Goal: Task Accomplishment & Management: Use online tool/utility

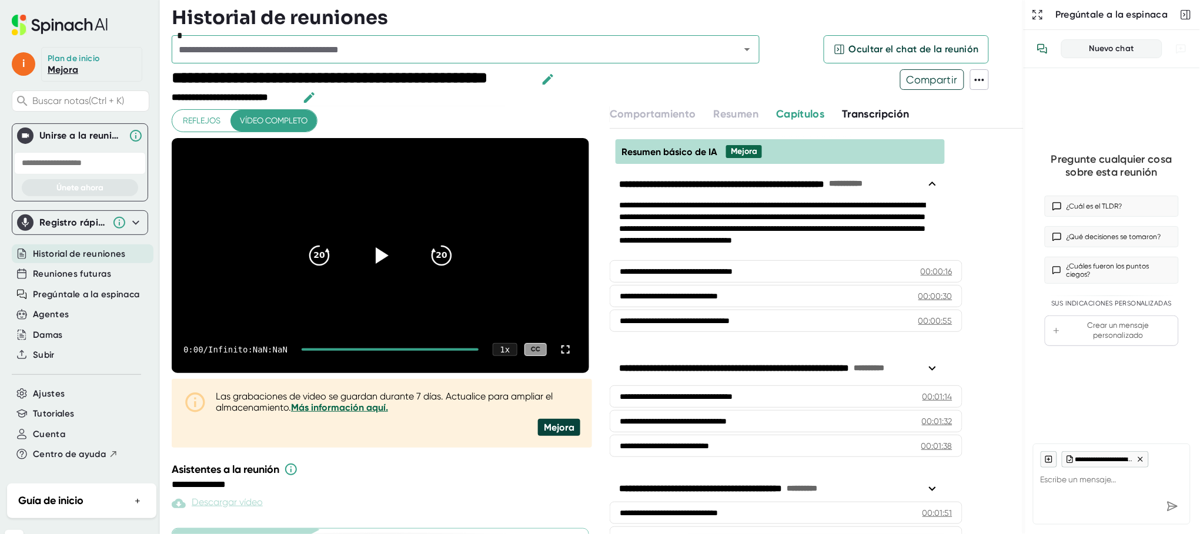
click at [560, 14] on div "Historial de reuniones" at bounding box center [598, 18] width 852 height 24
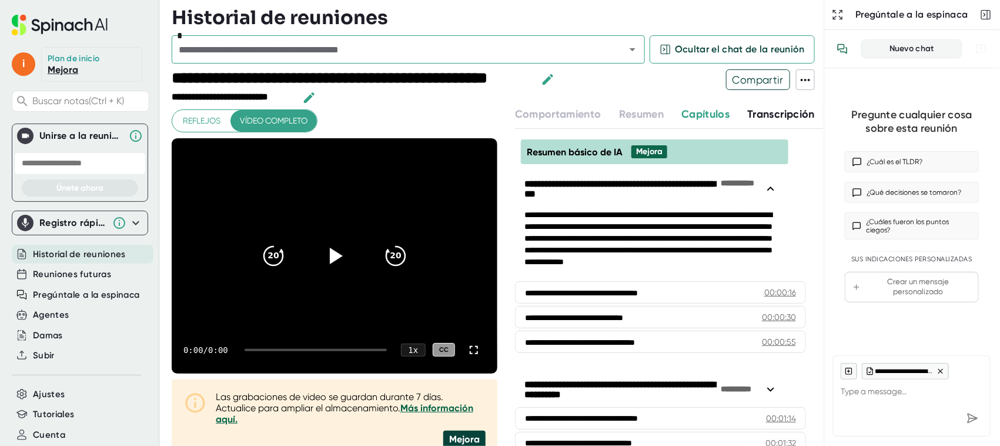
drag, startPoint x: 1193, startPoint y: 1, endPoint x: 612, endPoint y: 88, distance: 587.3
click at [612, 88] on div at bounding box center [641, 87] width 169 height 37
click at [65, 225] on font "Registro rápido" at bounding box center [74, 222] width 71 height 11
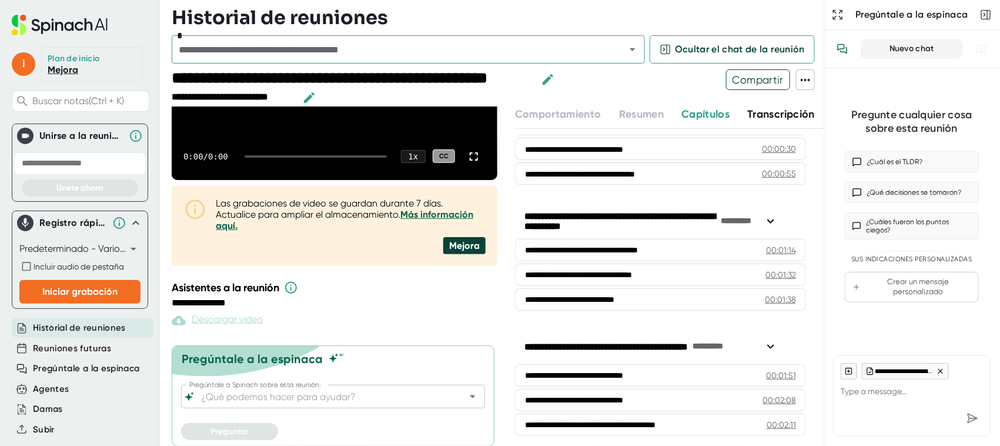
scroll to position [6, 0]
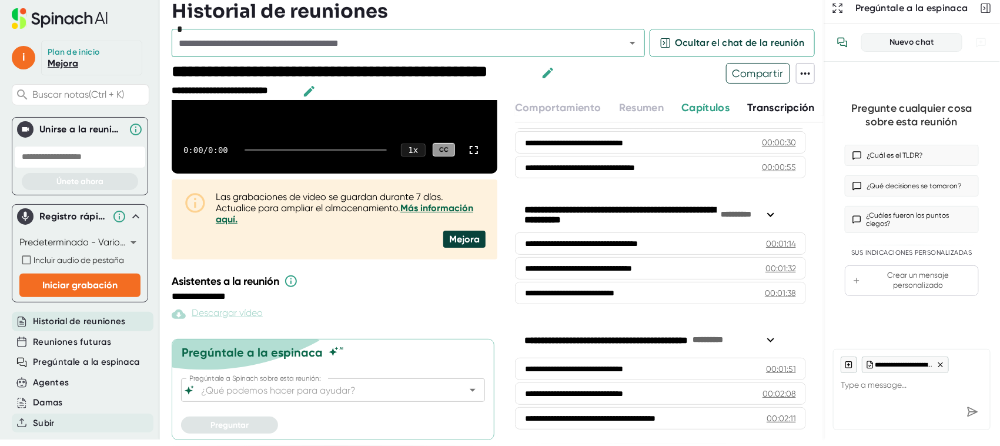
click at [40, 413] on div "Subir" at bounding box center [83, 422] width 142 height 19
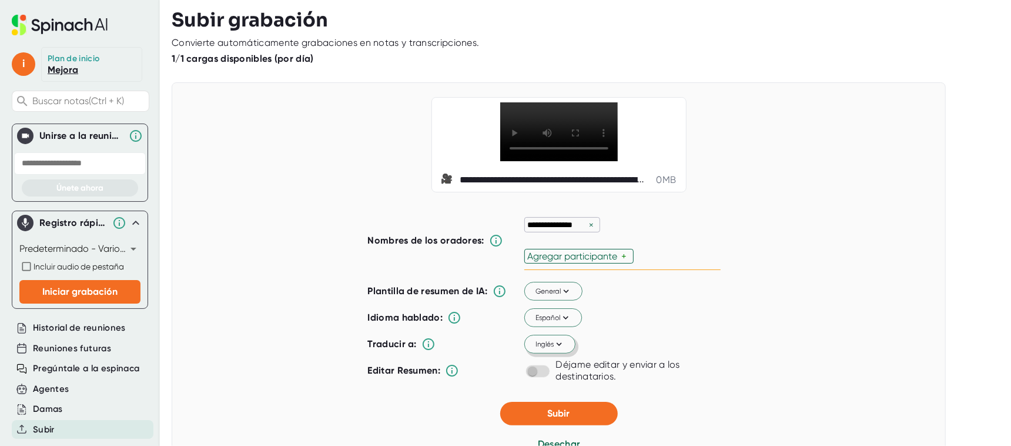
click at [554, 349] on icon at bounding box center [559, 344] width 11 height 11
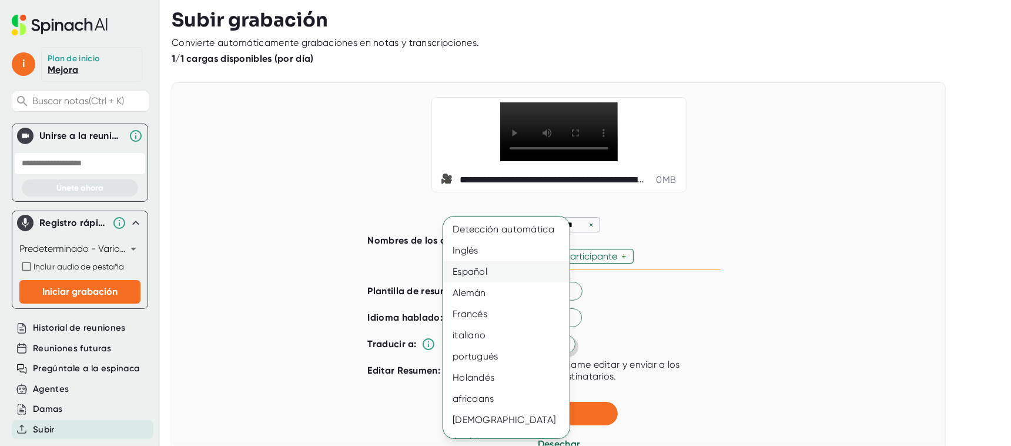
click at [521, 276] on div "Español" at bounding box center [512, 271] width 138 height 21
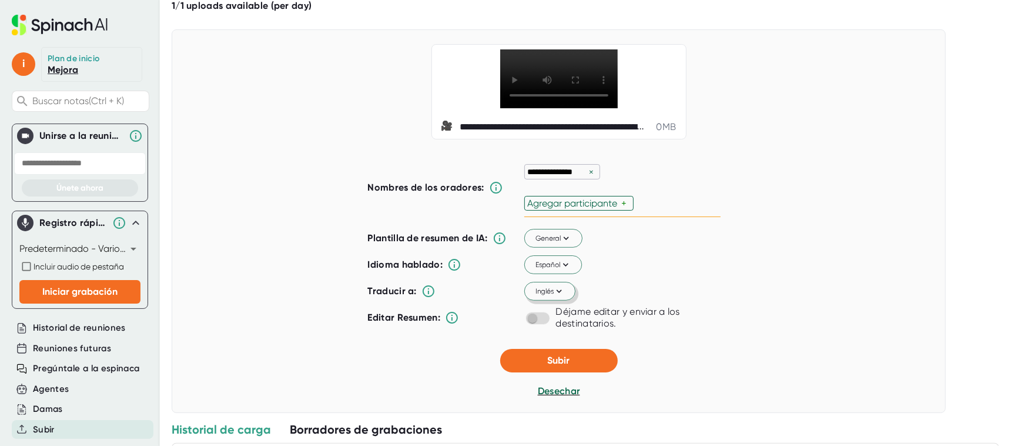
scroll to position [220, 0]
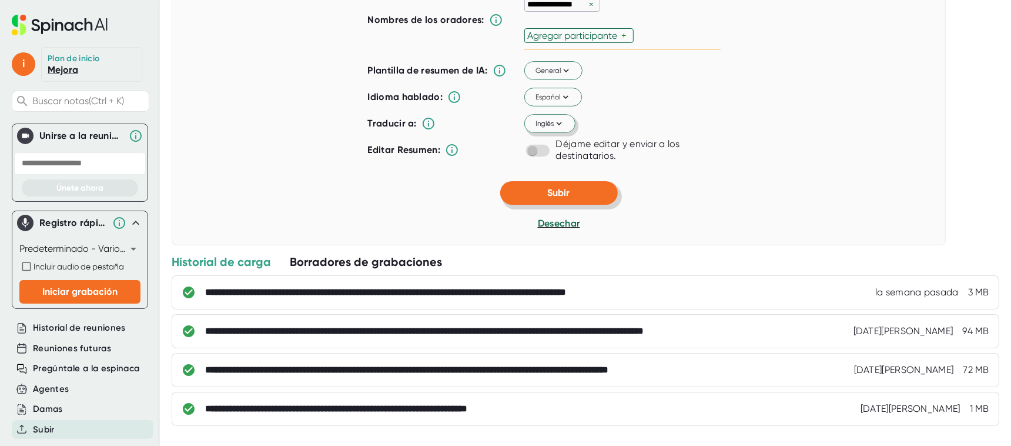
click at [549, 198] on font "Subir" at bounding box center [559, 192] width 22 height 11
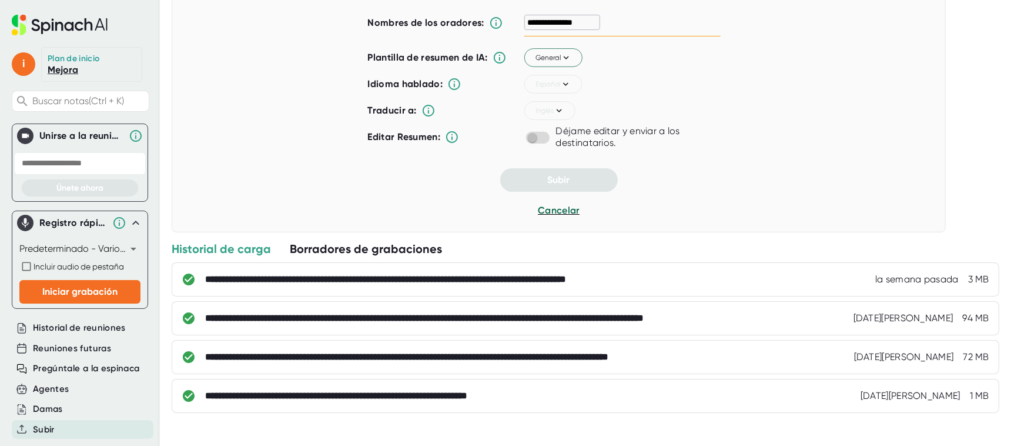
scroll to position [0, 0]
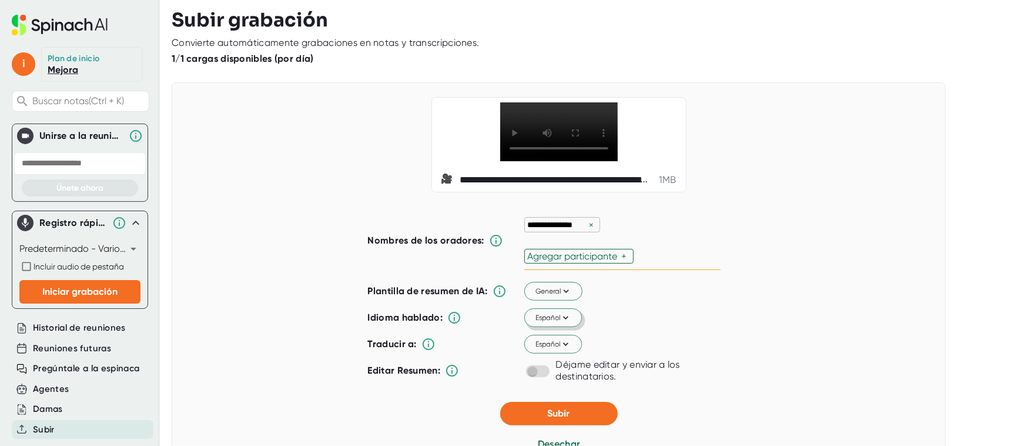
click at [548, 323] on font "Español" at bounding box center [547, 317] width 25 height 11
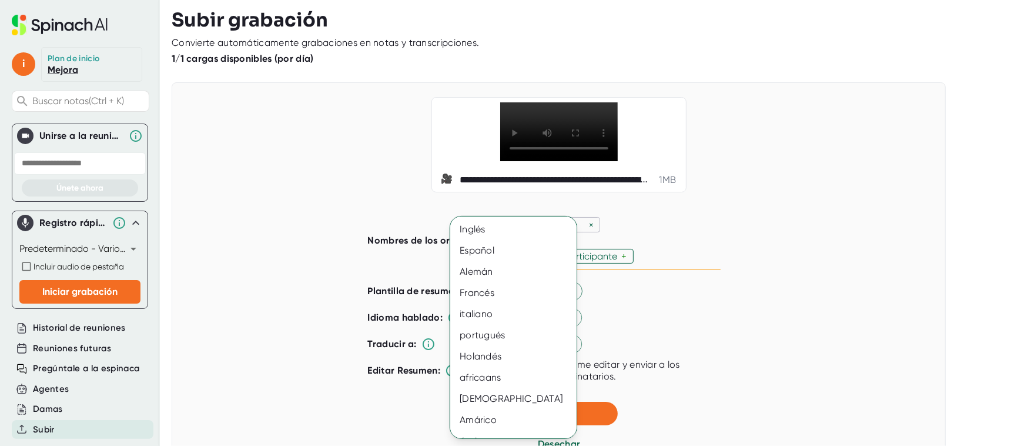
click at [684, 331] on div at bounding box center [505, 223] width 1011 height 446
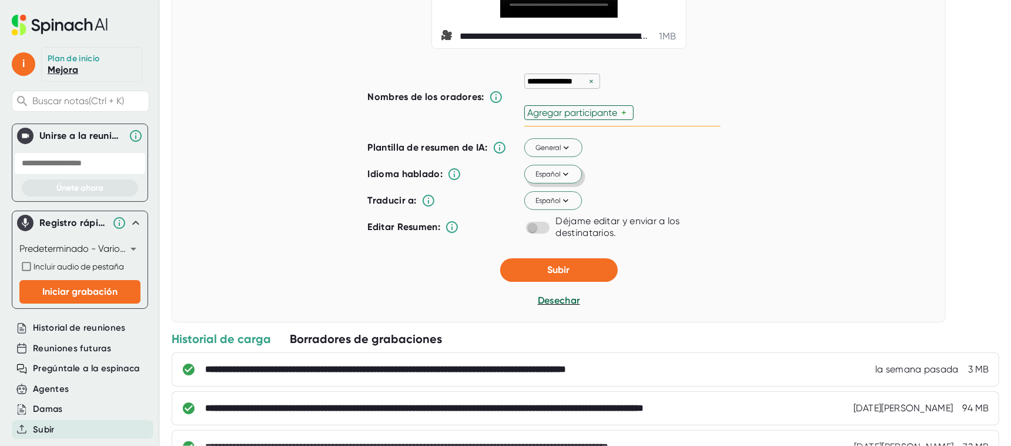
scroll to position [146, 0]
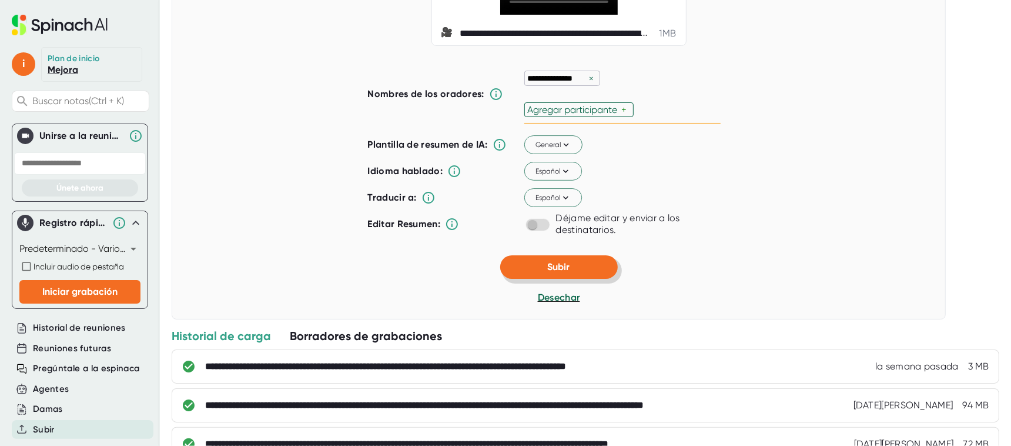
click at [548, 272] on font "Subir" at bounding box center [559, 266] width 22 height 11
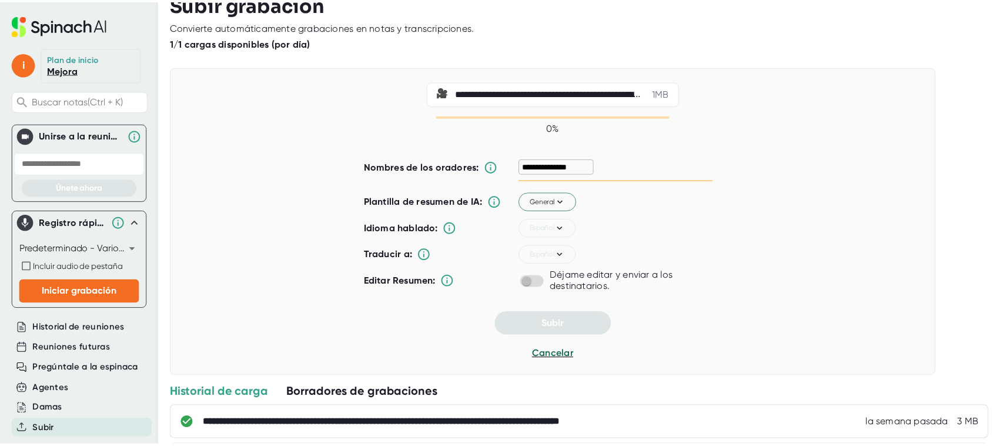
scroll to position [0, 0]
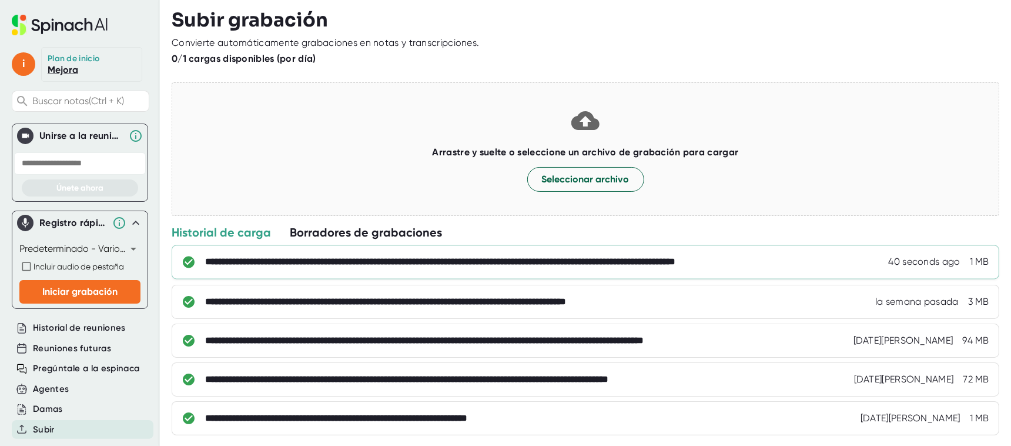
click at [407, 269] on div "**********" at bounding box center [586, 262] width 828 height 34
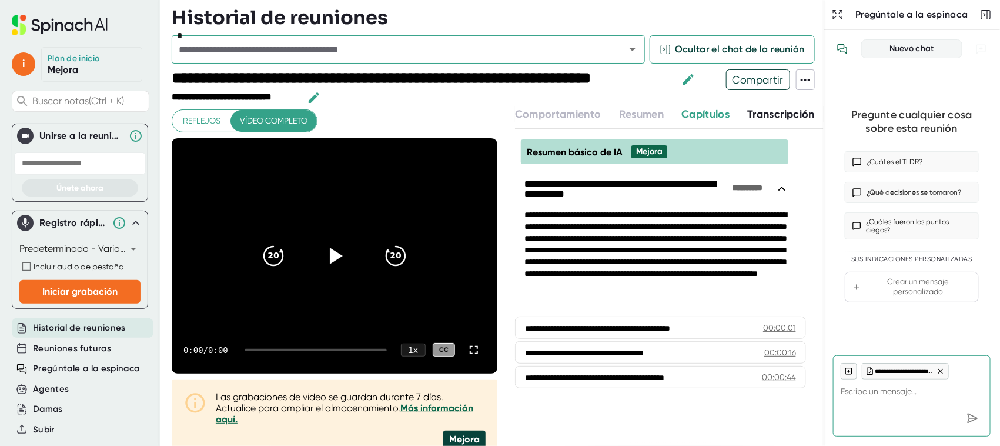
click at [797, 117] on font "Transcripción" at bounding box center [781, 114] width 68 height 13
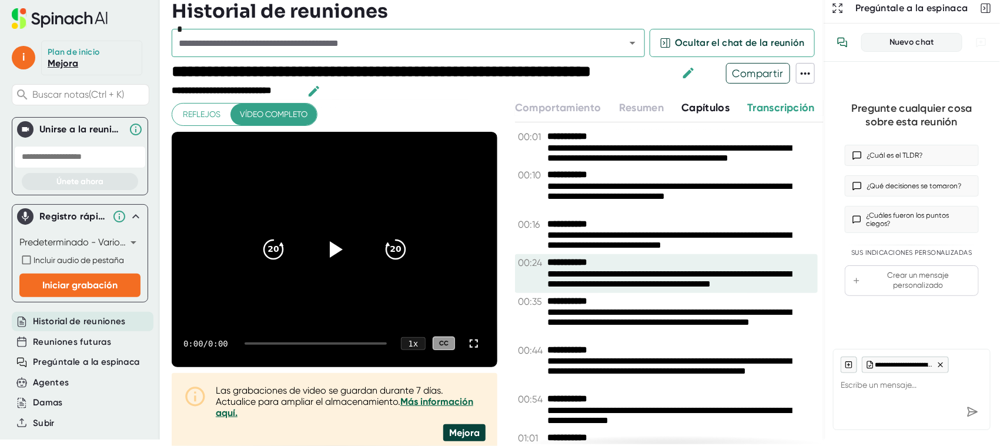
scroll to position [13, 0]
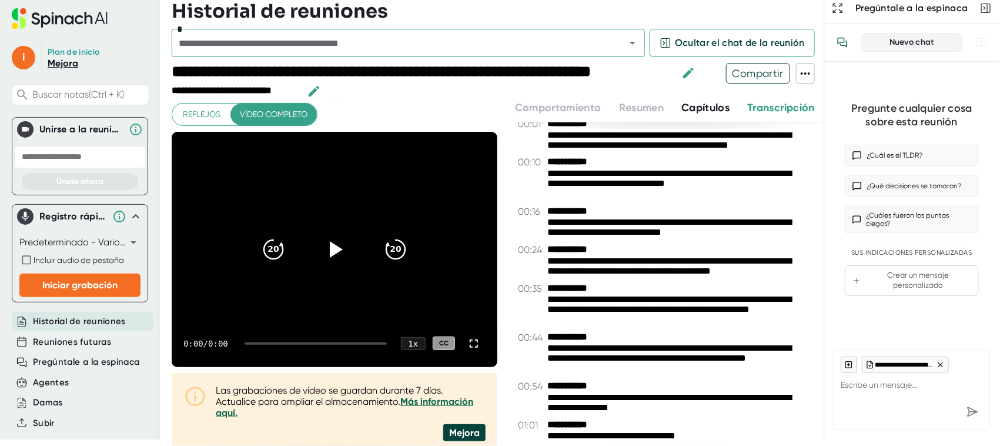
drag, startPoint x: 836, startPoint y: 219, endPoint x: 831, endPoint y: 236, distance: 17.7
click at [831, 236] on div "Pregunte cualquier cosa sobre esta reunión ¿Cuál es el TLDR? ¿Qué decisiones se…" at bounding box center [912, 200] width 176 height 277
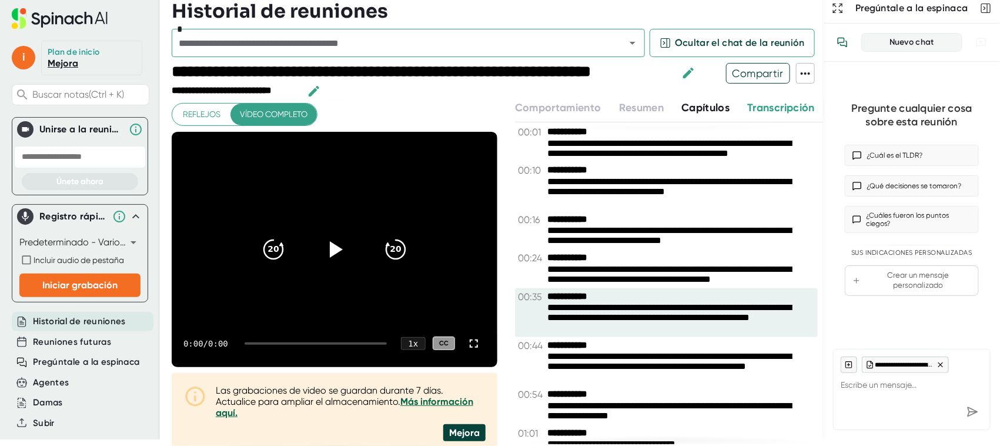
scroll to position [0, 0]
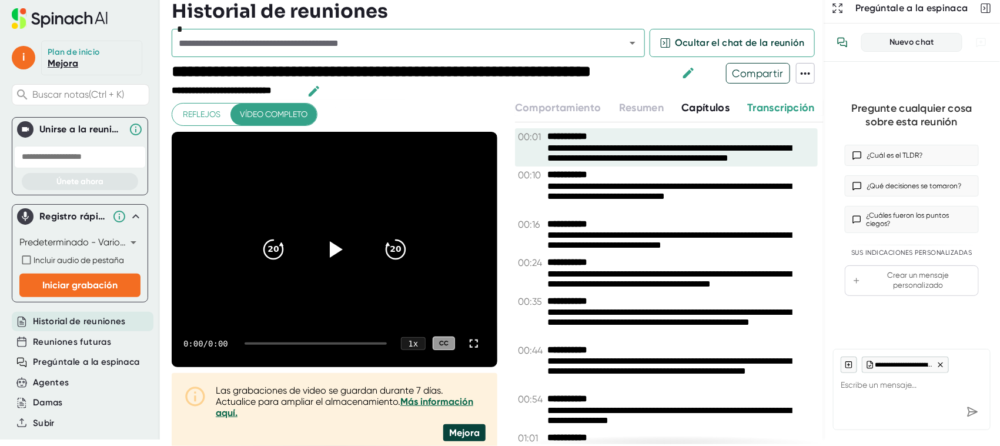
drag, startPoint x: 654, startPoint y: 157, endPoint x: 586, endPoint y: 135, distance: 71.2
click at [586, 135] on div "**********" at bounding box center [666, 147] width 303 height 38
drag, startPoint x: 553, startPoint y: 142, endPoint x: 643, endPoint y: 152, distance: 90.5
click at [613, 149] on font "**********" at bounding box center [669, 152] width 244 height 19
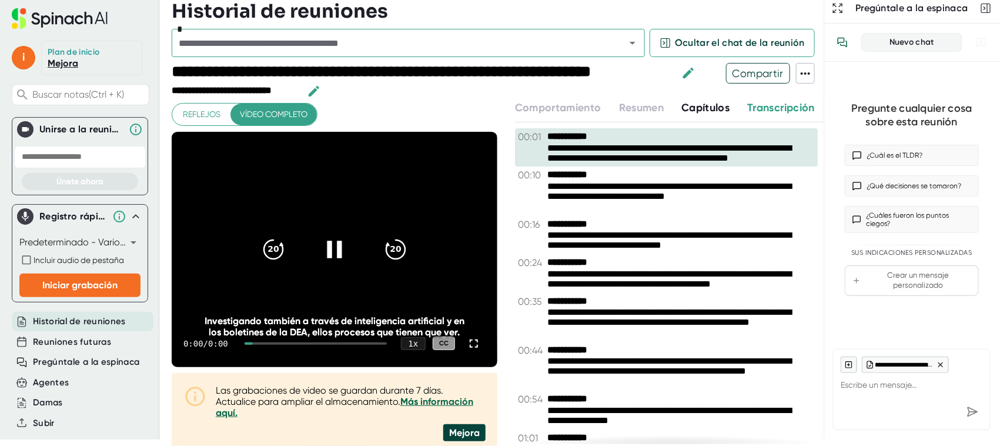
click at [325, 262] on div at bounding box center [334, 249] width 49 height 49
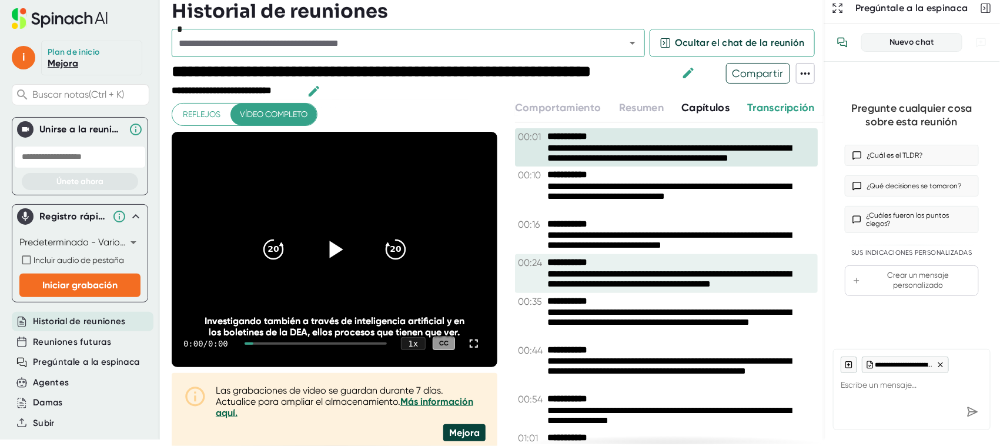
scroll to position [13, 0]
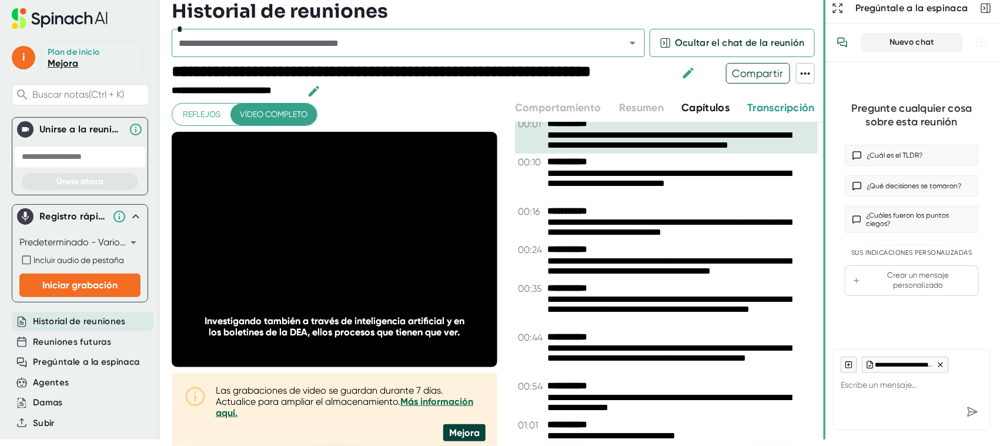
click at [676, 301] on font "**********" at bounding box center [669, 304] width 244 height 19
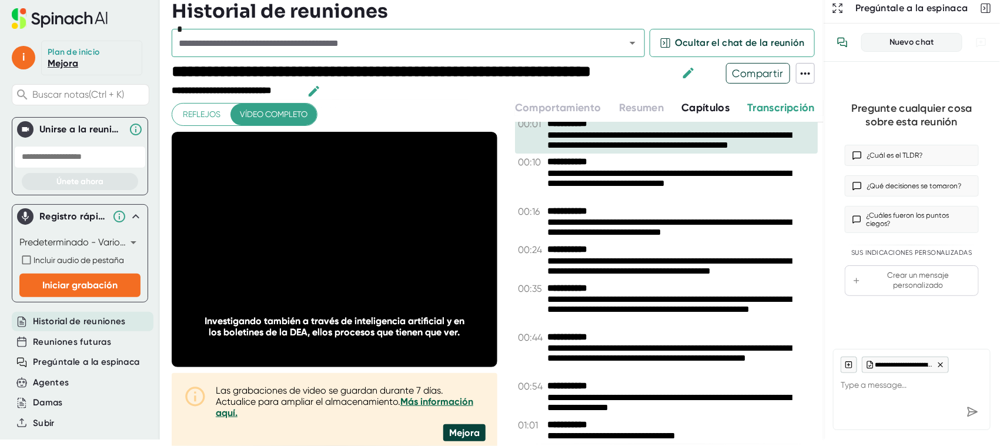
drag, startPoint x: 831, startPoint y: 203, endPoint x: 831, endPoint y: 192, distance: 11.8
click at [831, 196] on div "Pregunte cualquier cosa sobre esta reunión ¿Cuál es el TLDR? ¿Qué decisiones se…" at bounding box center [912, 200] width 176 height 277
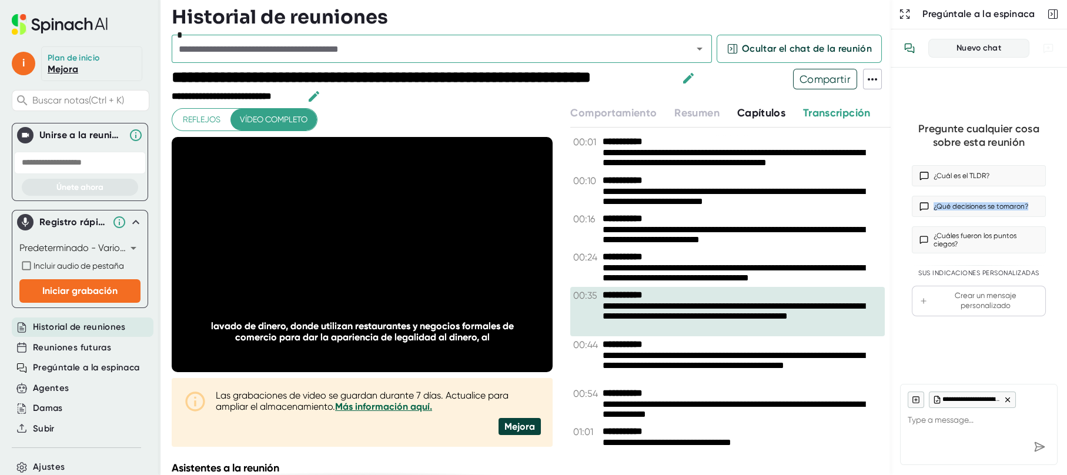
scroll to position [0, 0]
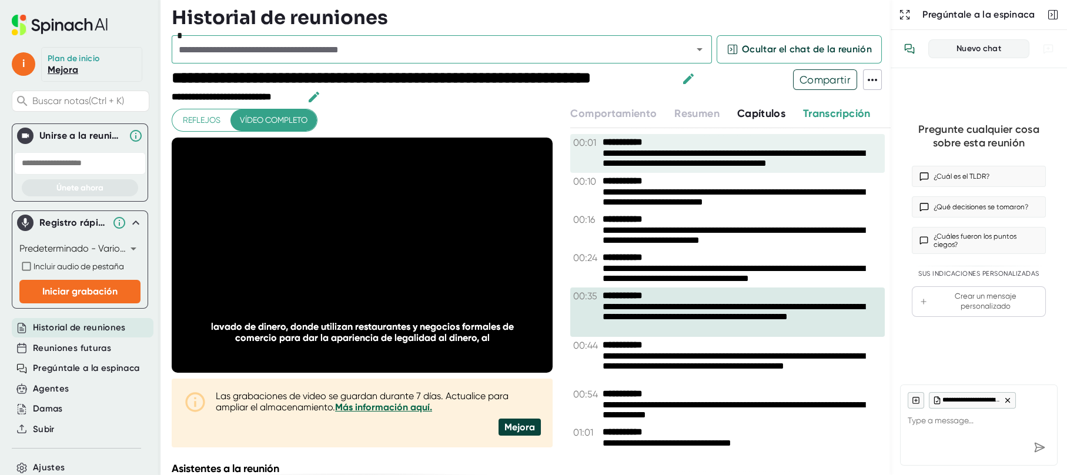
click at [583, 158] on div "**********" at bounding box center [727, 153] width 315 height 38
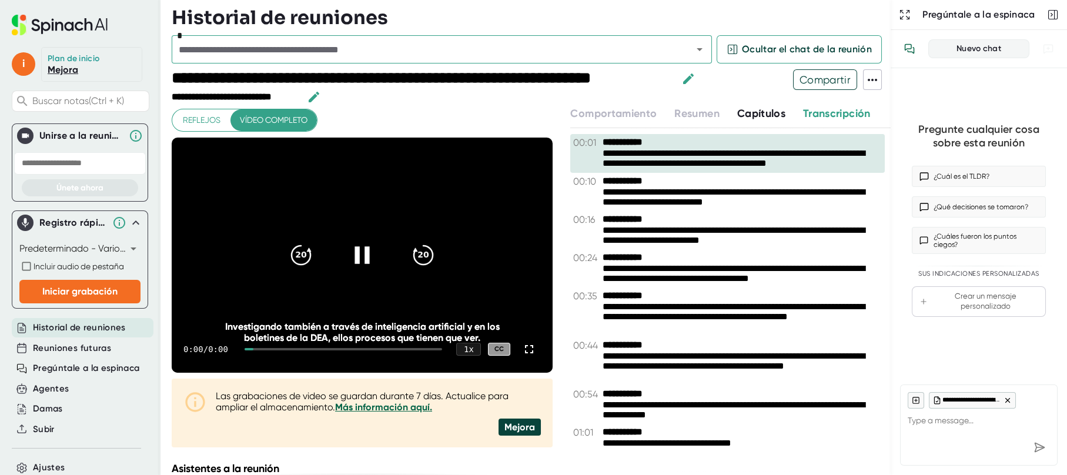
click at [357, 259] on icon at bounding box center [361, 254] width 29 height 29
type textarea "x"
